Goal: Information Seeking & Learning: Learn about a topic

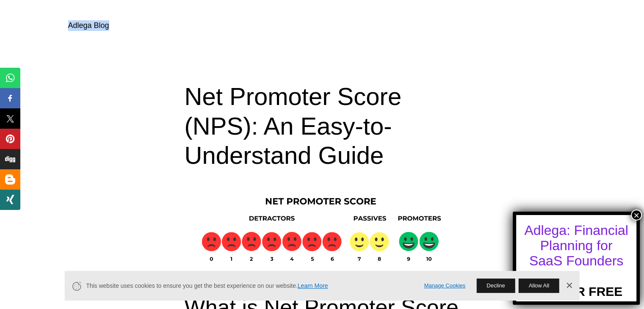
drag, startPoint x: 112, startPoint y: 28, endPoint x: 68, endPoint y: 32, distance: 44.2
click at [68, 32] on div "Adlega Blog" at bounding box center [322, 35] width 508 height 31
copy link "Adlega Blog"
click at [127, 21] on div "Adlega Blog" at bounding box center [322, 35] width 508 height 31
drag, startPoint x: 108, startPoint y: 25, endPoint x: 68, endPoint y: 22, distance: 40.3
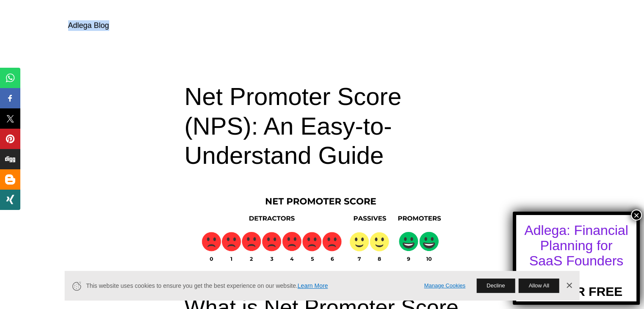
click at [68, 22] on div "Adlega Blog" at bounding box center [322, 35] width 508 height 31
copy link "Adlega Blog"
click at [280, 114] on h1 "Net Promoter Score (NPS): An Easy-to-Understand Guide" at bounding box center [322, 126] width 275 height 88
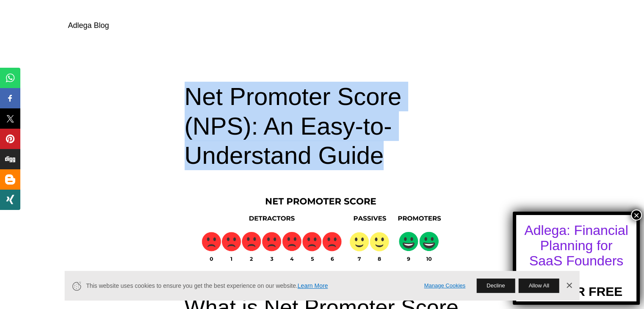
drag, startPoint x: 383, startPoint y: 156, endPoint x: 190, endPoint y: 105, distance: 199.2
click at [190, 105] on h1 "Net Promoter Score (NPS): An Easy-to-Understand Guide" at bounding box center [322, 126] width 275 height 88
copy h1 "Net Promoter Score (NPS): An Easy-to-Understand Guide"
